Goal: Find specific page/section: Find specific page/section

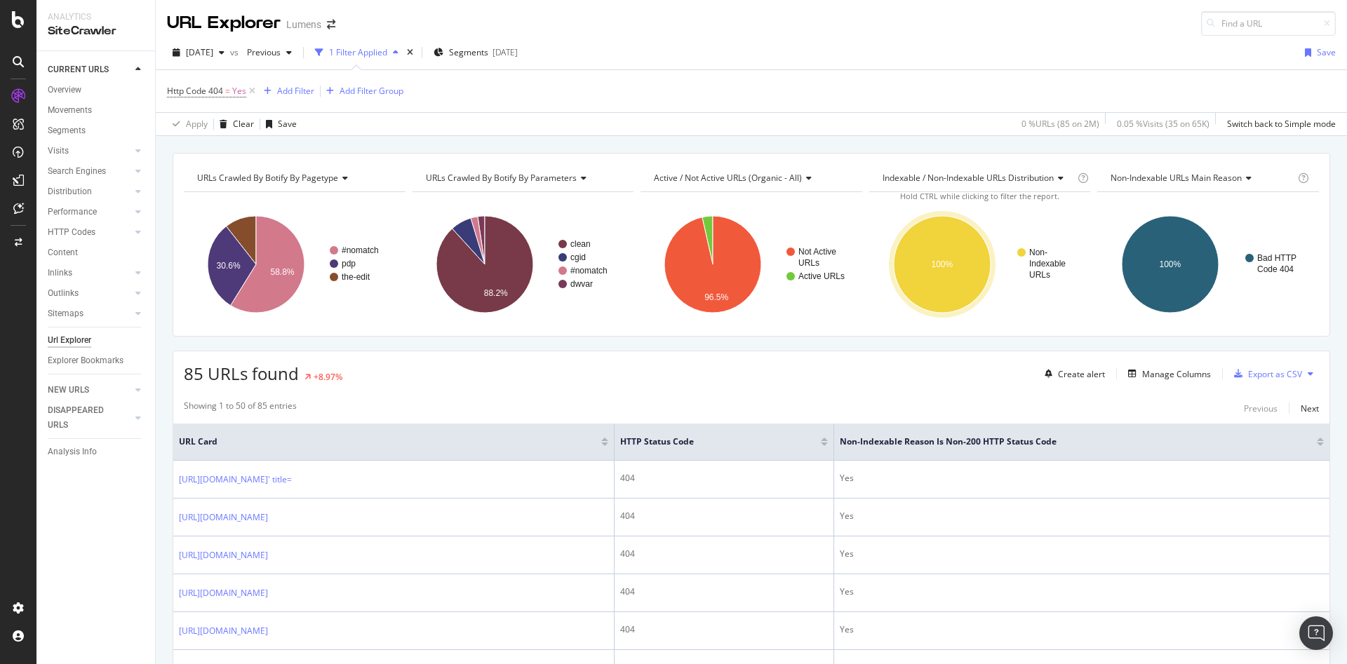
click at [12, 6] on div at bounding box center [18, 332] width 36 height 664
click at [19, 12] on icon at bounding box center [18, 19] width 13 height 17
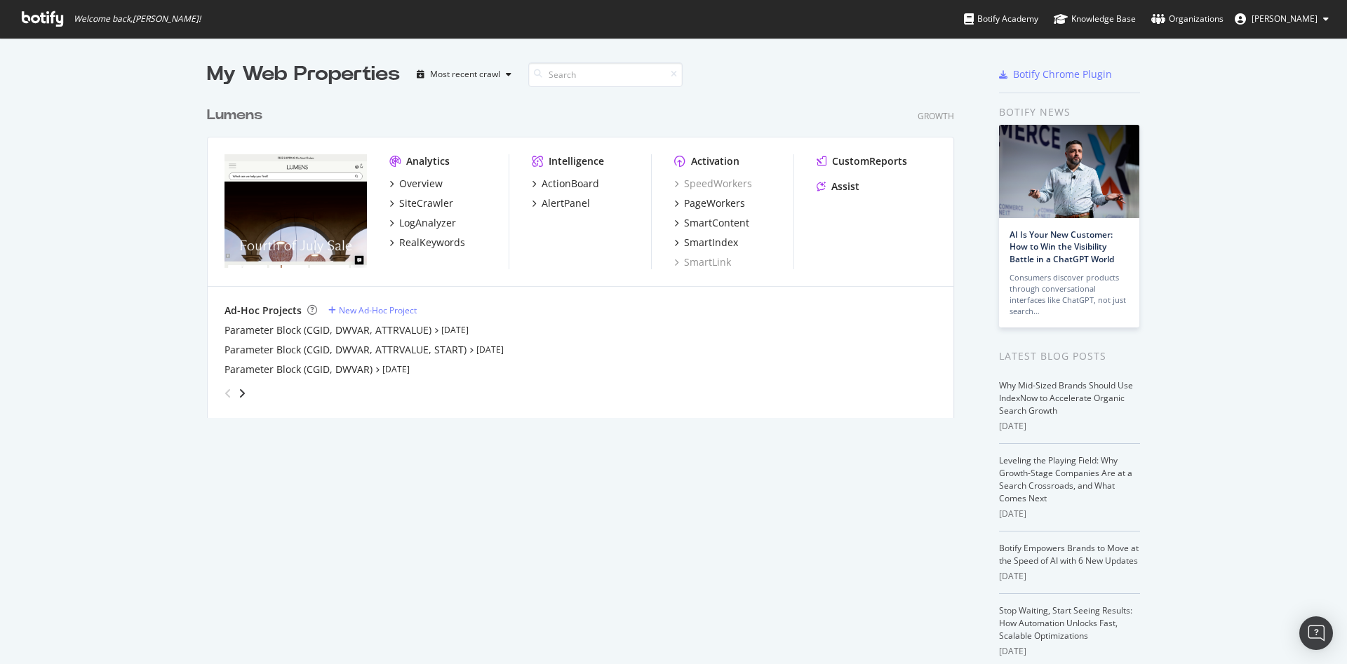
scroll to position [648, 1315]
click at [389, 185] on icon "grid" at bounding box center [391, 183] width 4 height 7
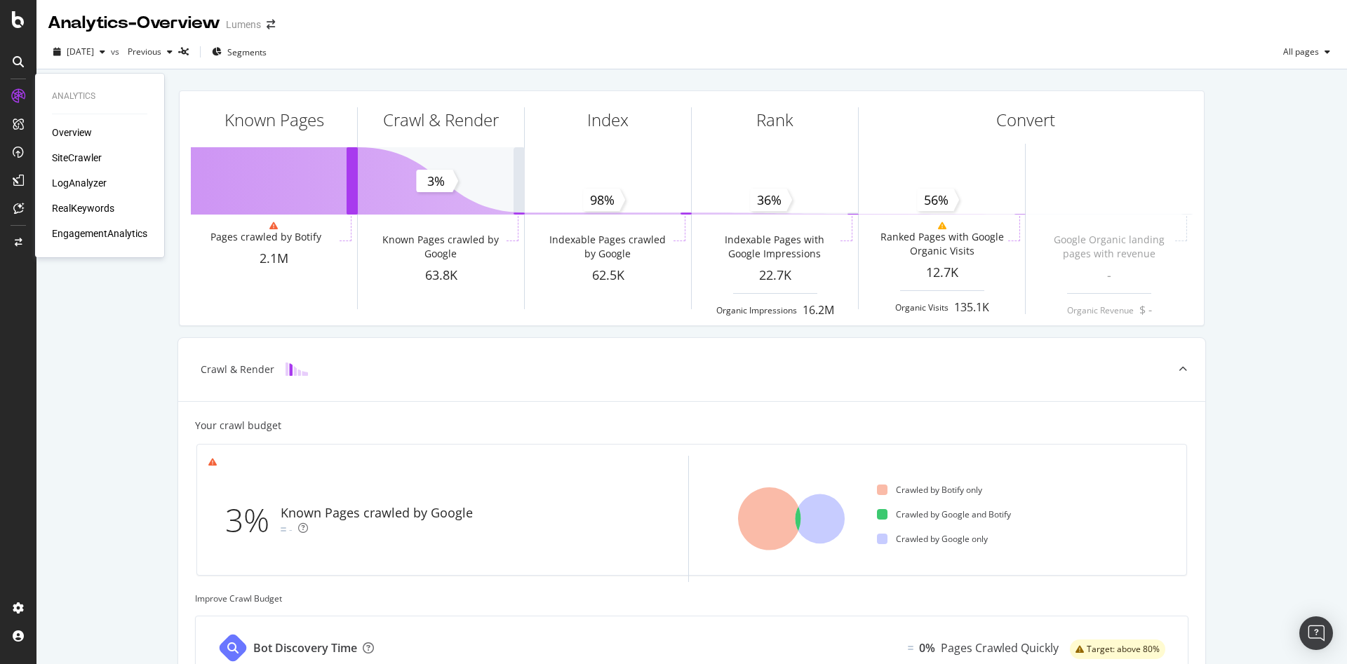
click at [83, 159] on div "SiteCrawler" at bounding box center [77, 158] width 50 height 14
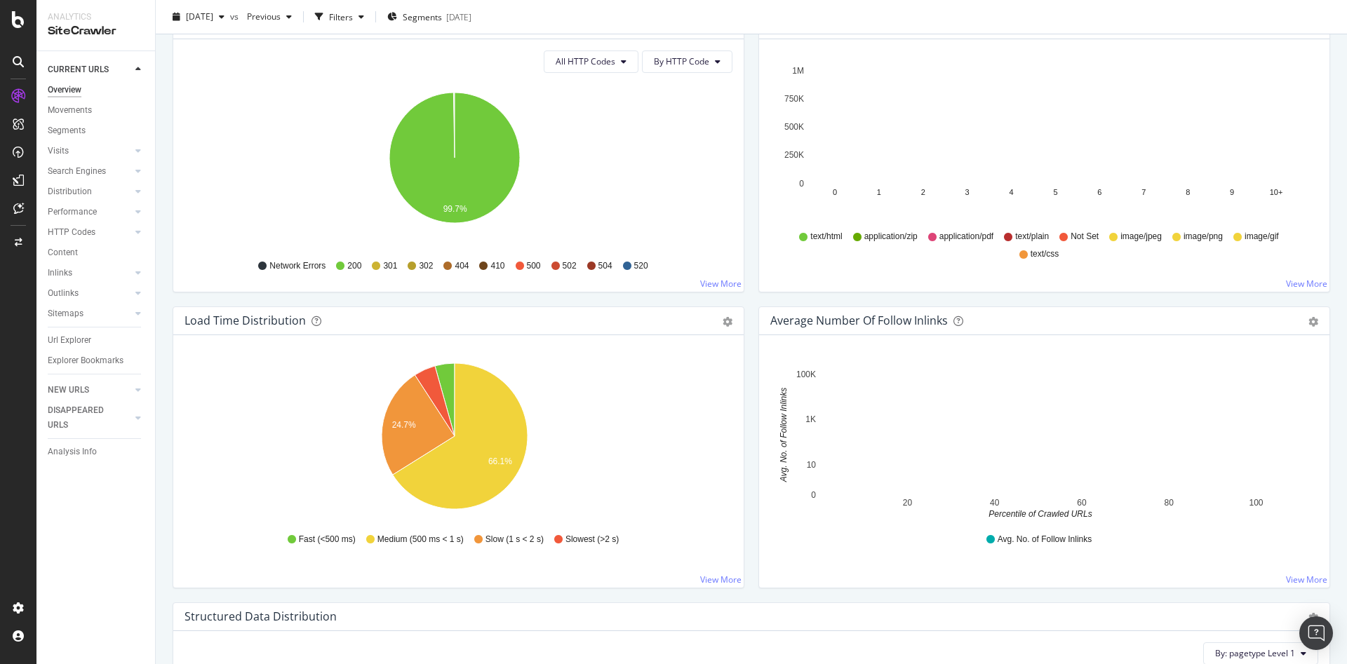
scroll to position [759, 0]
